Goal: Answer question/provide support

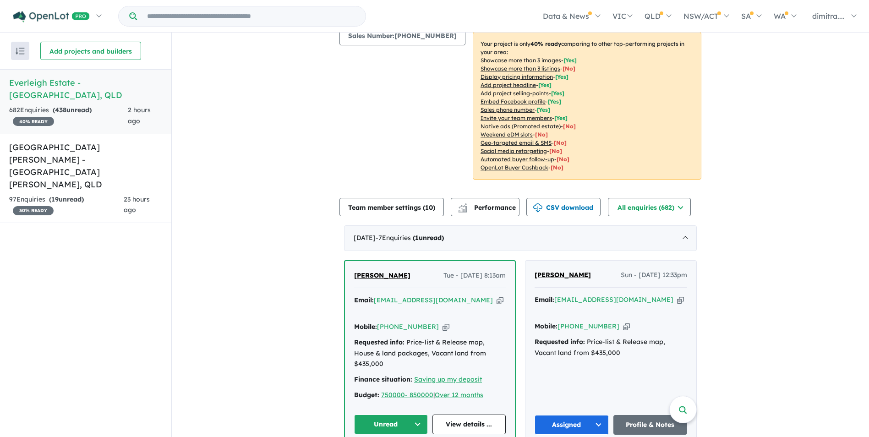
scroll to position [233, 0]
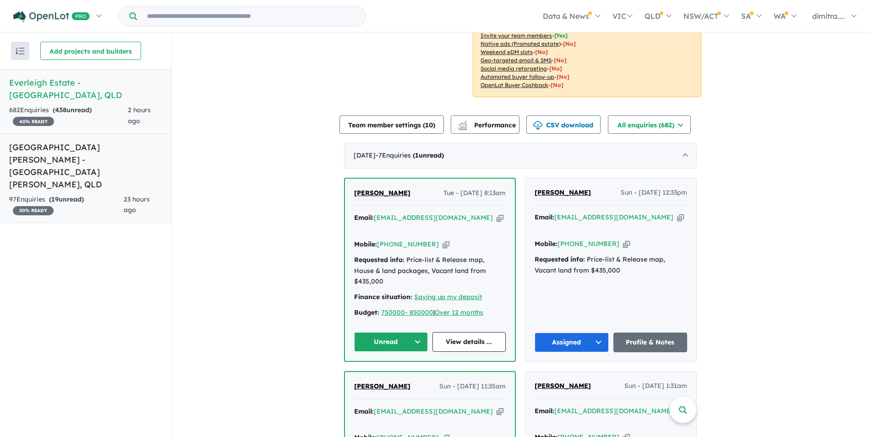
click at [121, 194] on div "97 Enquir ies ( 19 unread) 30 % READY" at bounding box center [66, 205] width 115 height 22
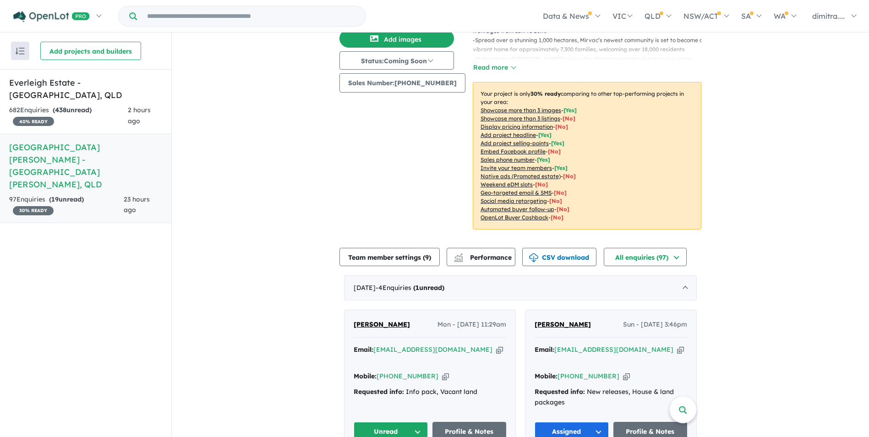
scroll to position [223, 0]
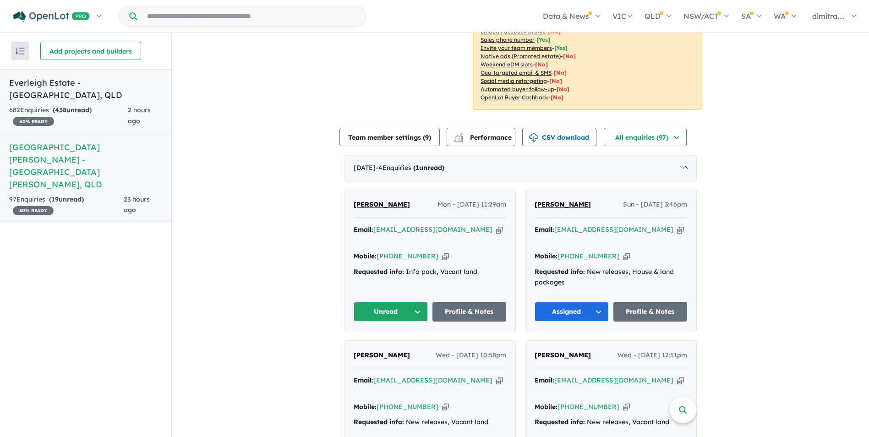
click at [116, 105] on div "682 Enquir ies ( 438 unread) 40 % READY" at bounding box center [68, 116] width 119 height 22
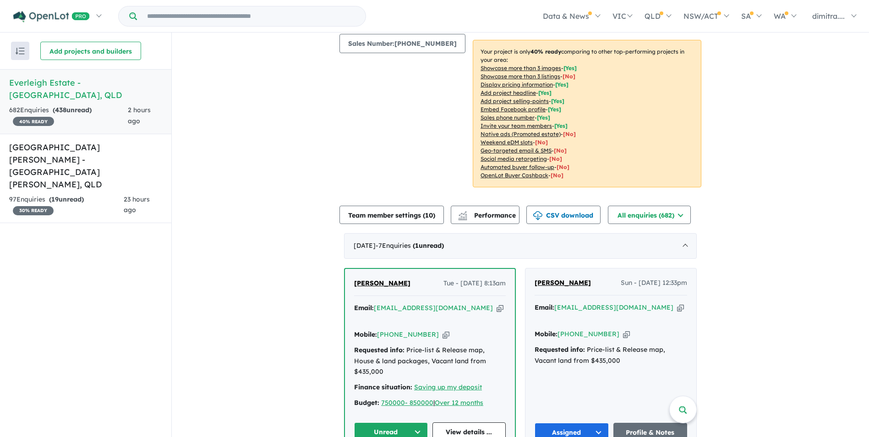
scroll to position [279, 0]
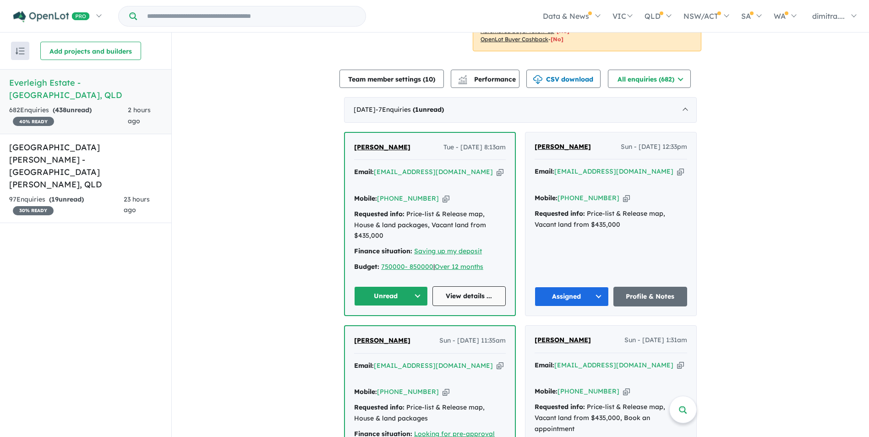
click at [453, 286] on link "View details ..." at bounding box center [470, 296] width 74 height 20
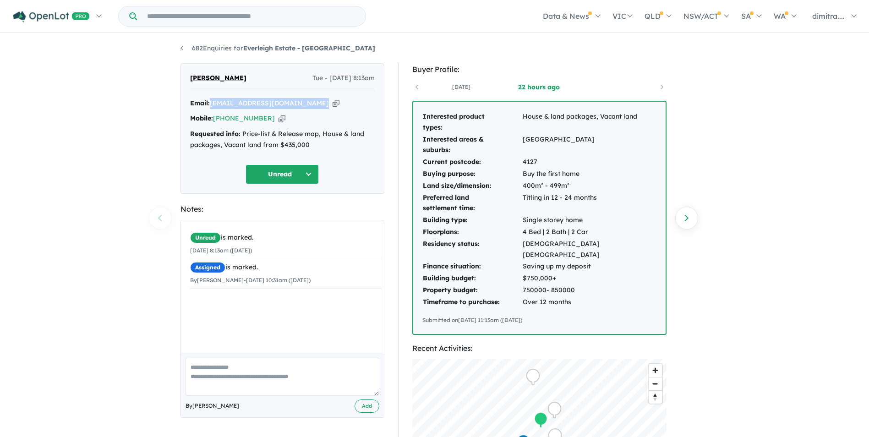
drag, startPoint x: 312, startPoint y: 102, endPoint x: 212, endPoint y: 100, distance: 99.5
click at [212, 100] on div "Email: dhavalrupareliya29@gmail.com Copied!" at bounding box center [282, 103] width 185 height 11
drag, startPoint x: 212, startPoint y: 100, endPoint x: 225, endPoint y: 99, distance: 12.4
copy a%20Everleigh%20Estate%20-%20Greenbank"] "[EMAIL_ADDRESS][DOMAIN_NAME]"
click at [275, 177] on button "Unread" at bounding box center [282, 175] width 73 height 20
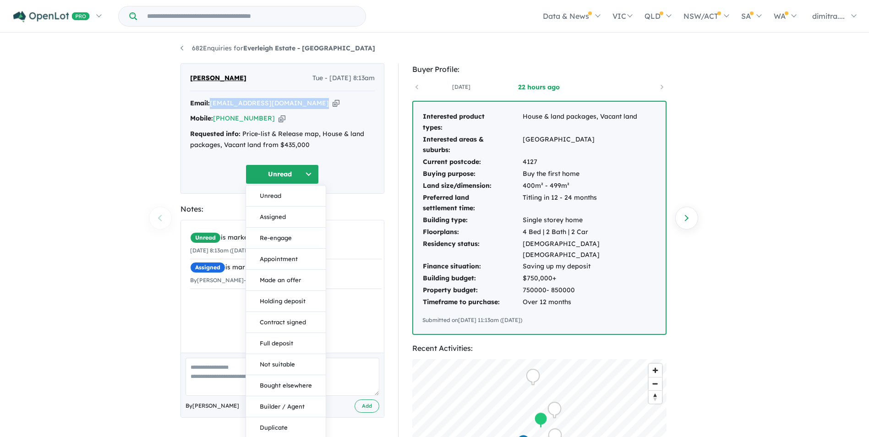
drag, startPoint x: 288, startPoint y: 234, endPoint x: 281, endPoint y: 167, distance: 67.8
click at [288, 233] on button "Re-engage" at bounding box center [286, 238] width 80 height 21
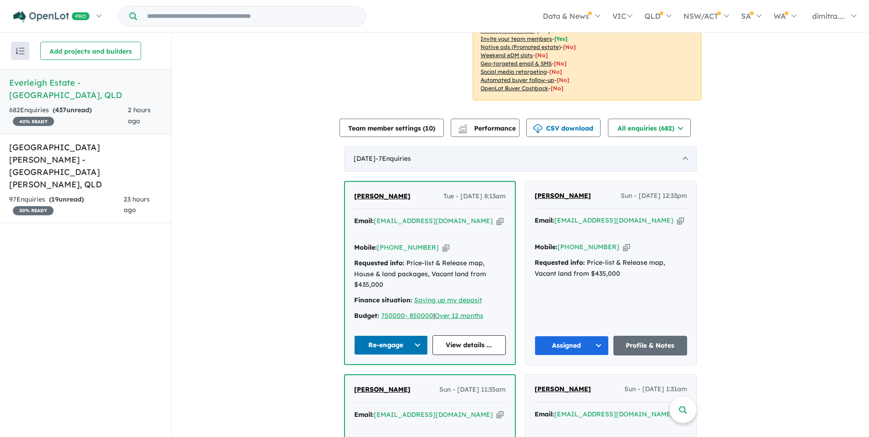
scroll to position [321, 0]
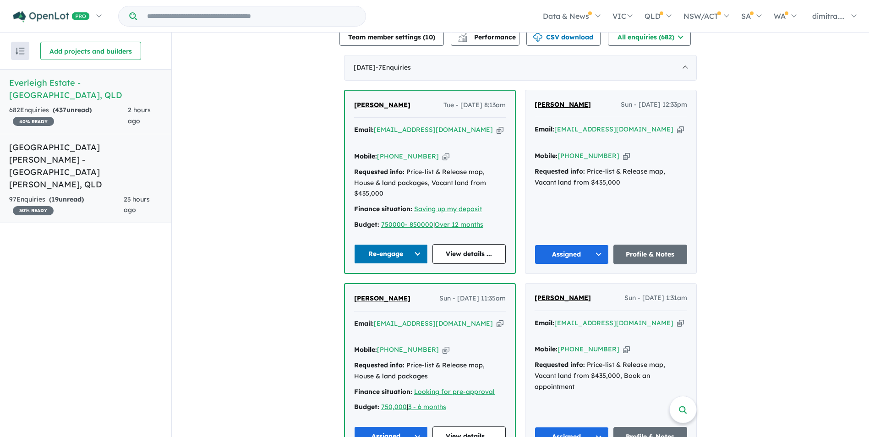
click at [119, 194] on div "97 Enquir ies ( 19 unread) 30 % READY" at bounding box center [66, 205] width 115 height 22
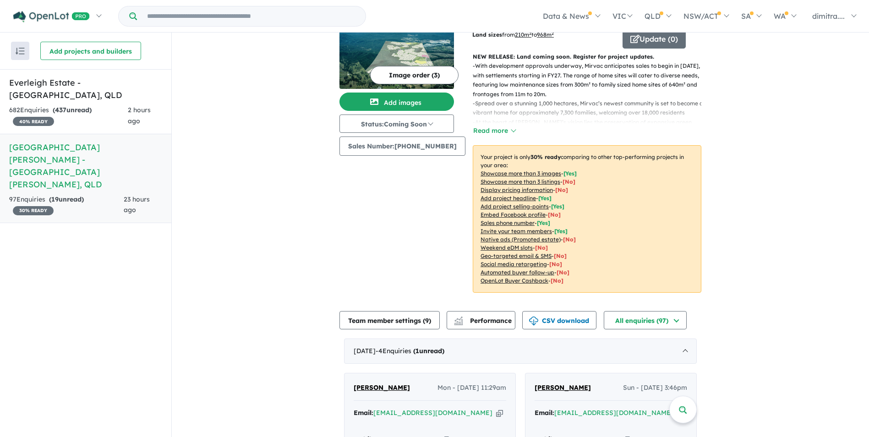
scroll to position [177, 0]
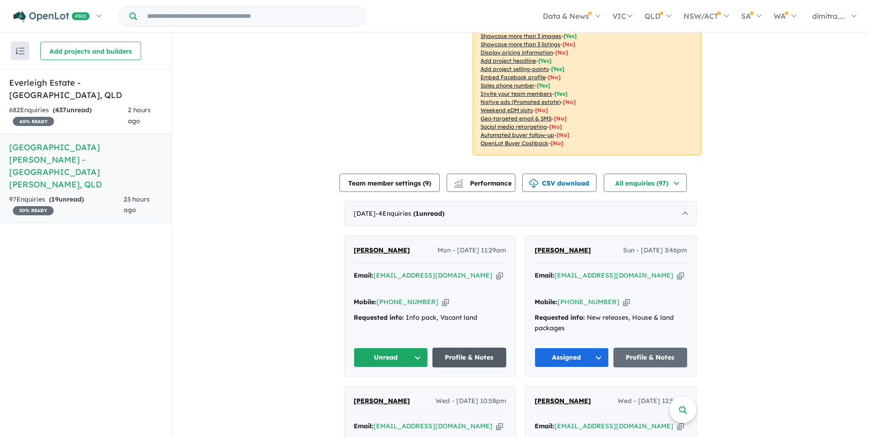
click at [458, 348] on link "Profile & Notes" at bounding box center [470, 358] width 74 height 20
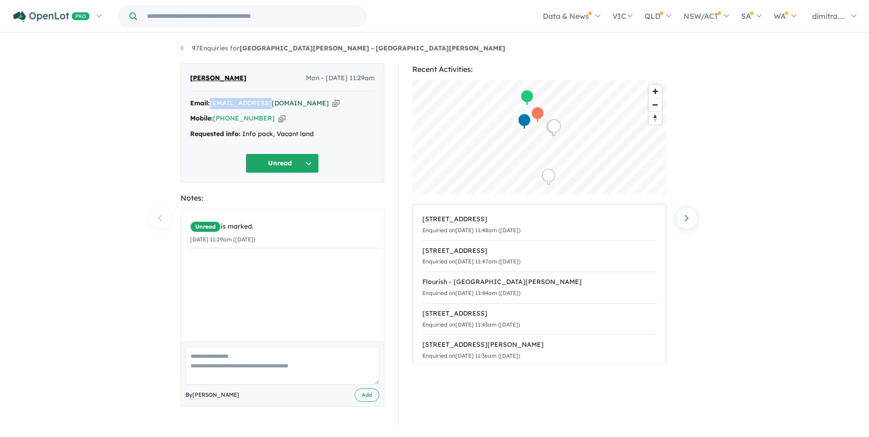
drag, startPoint x: 275, startPoint y: 103, endPoint x: 213, endPoint y: 105, distance: 62.4
click at [213, 105] on div "Email: thomo506@me.com Copied!" at bounding box center [282, 103] width 185 height 11
drag, startPoint x: 213, startPoint y: 105, endPoint x: 234, endPoint y: 104, distance: 21.1
copy a%20Monarch%20Glen%20Estate%20-%20Monarch%20Glen"] "[EMAIL_ADDRESS][DOMAIN_NAME]"
click at [270, 163] on button "Unread" at bounding box center [282, 164] width 73 height 20
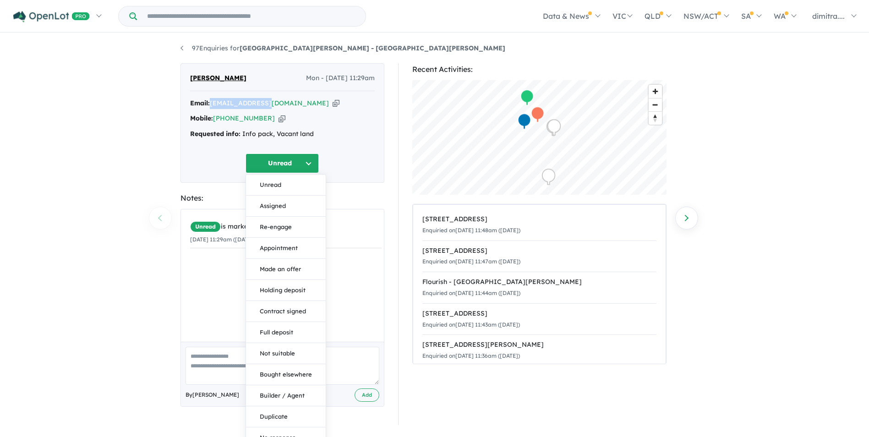
drag, startPoint x: 281, startPoint y: 203, endPoint x: 269, endPoint y: 172, distance: 32.9
click at [282, 203] on button "Assigned" at bounding box center [286, 206] width 80 height 21
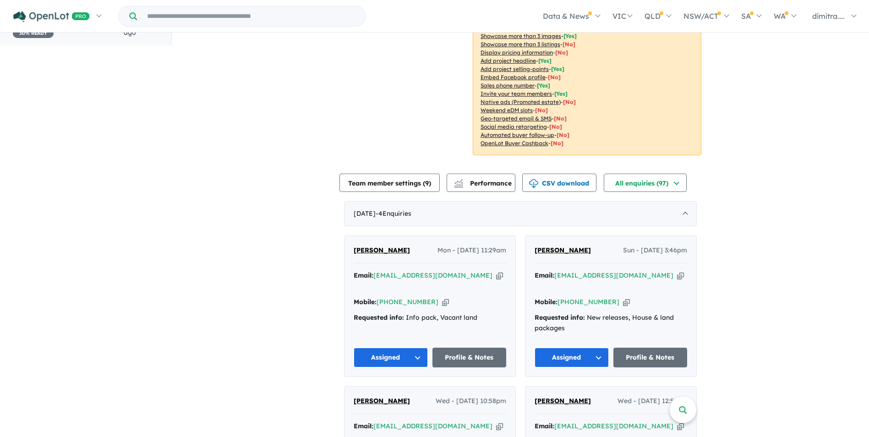
scroll to position [41, 0]
